Goal: Task Accomplishment & Management: Manage account settings

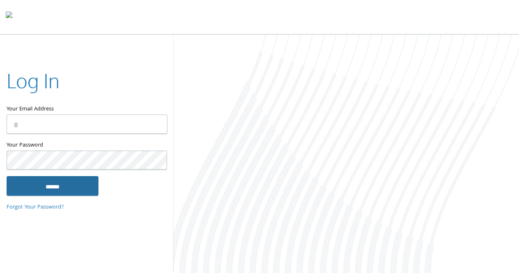
type input "**********"
click at [55, 183] on input "******" at bounding box center [53, 186] width 92 height 20
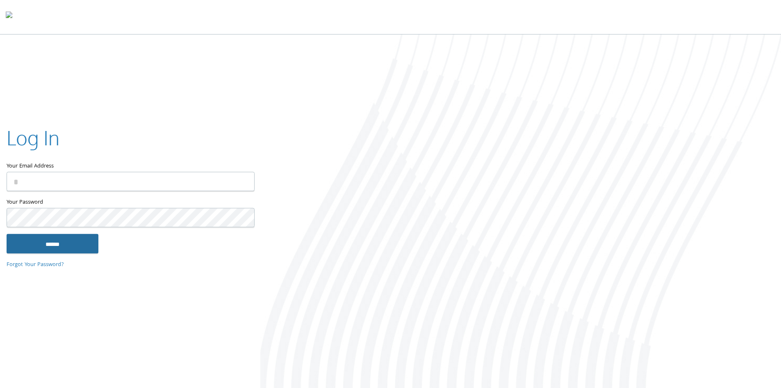
type input "**********"
click at [87, 242] on input "******" at bounding box center [53, 243] width 92 height 20
